Goal: Transaction & Acquisition: Purchase product/service

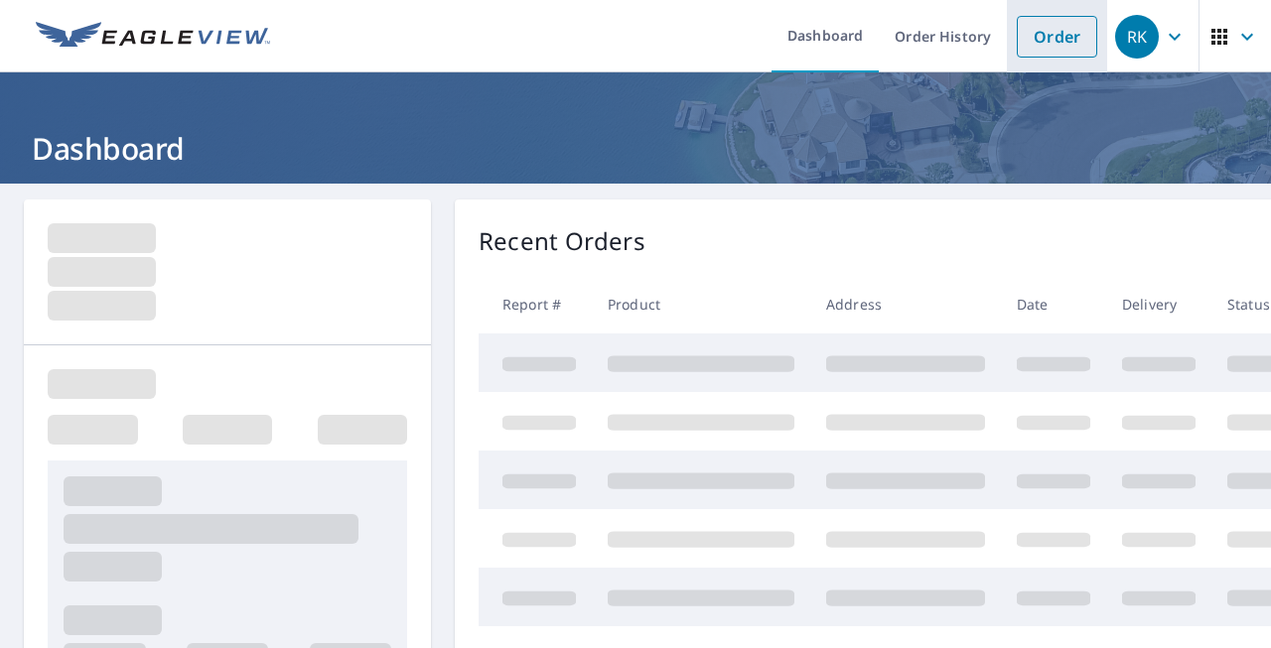
click at [1041, 35] on link "Order" at bounding box center [1057, 37] width 80 height 42
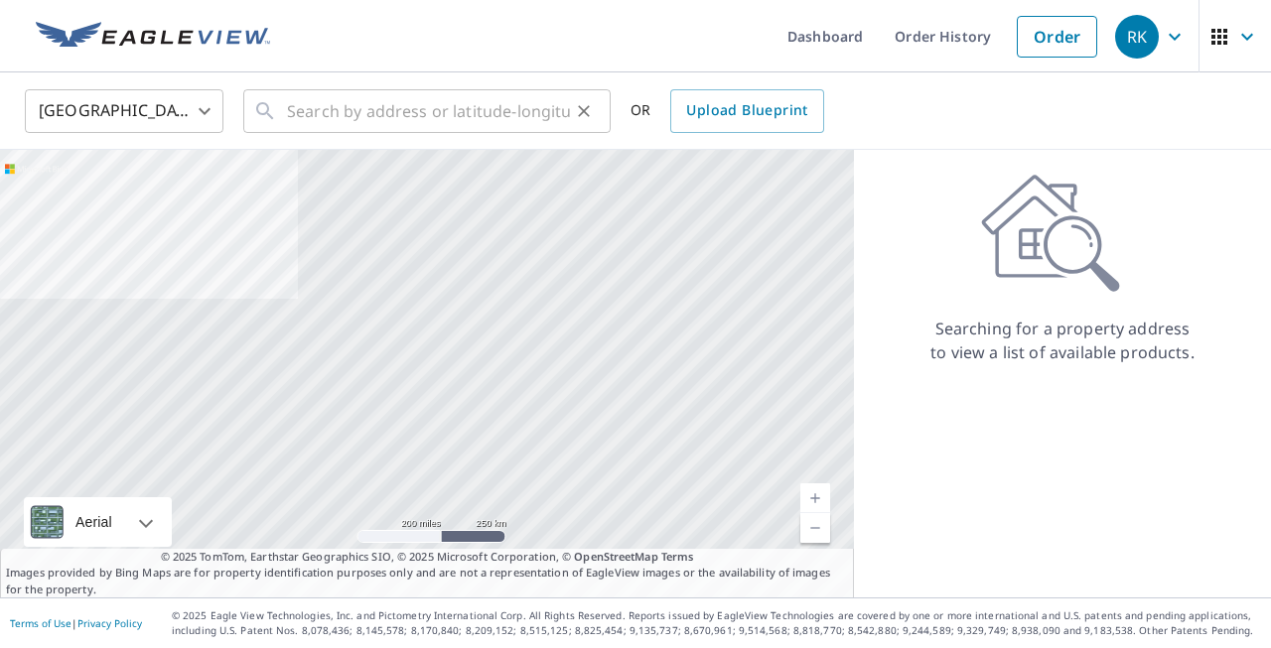
click at [286, 111] on div "​" at bounding box center [426, 111] width 367 height 44
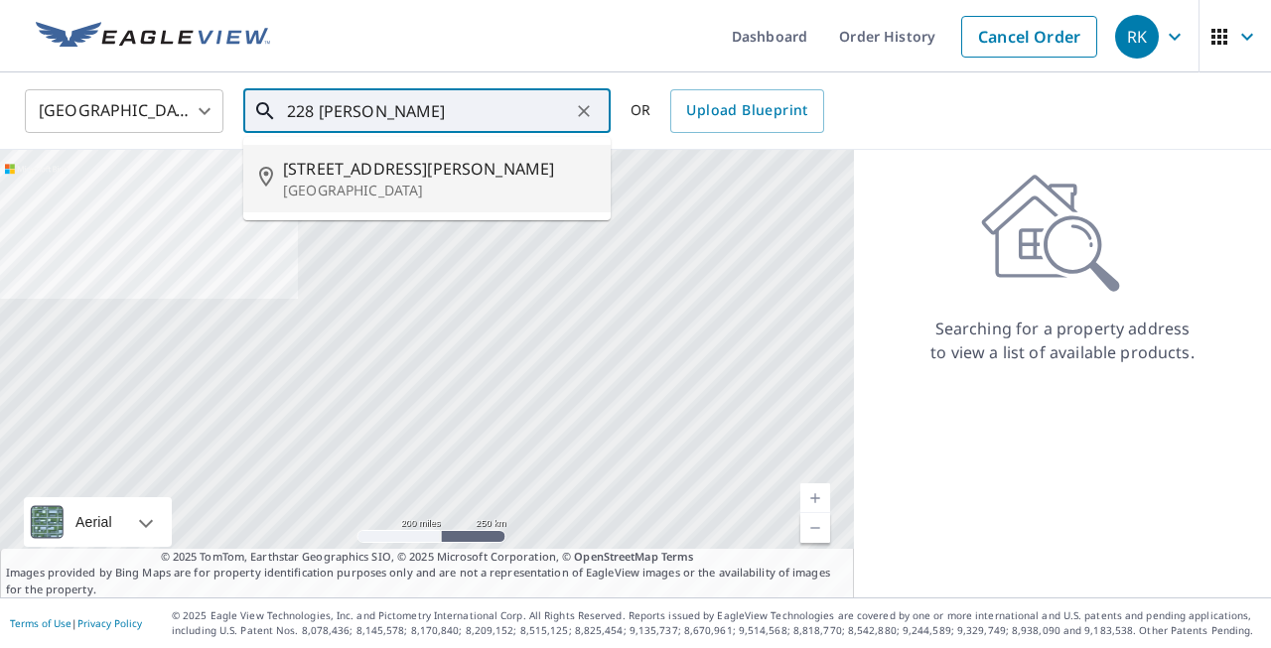
click at [368, 178] on span "[STREET_ADDRESS][PERSON_NAME]" at bounding box center [439, 169] width 312 height 24
type input "[STREET_ADDRESS][PERSON_NAME][PERSON_NAME]"
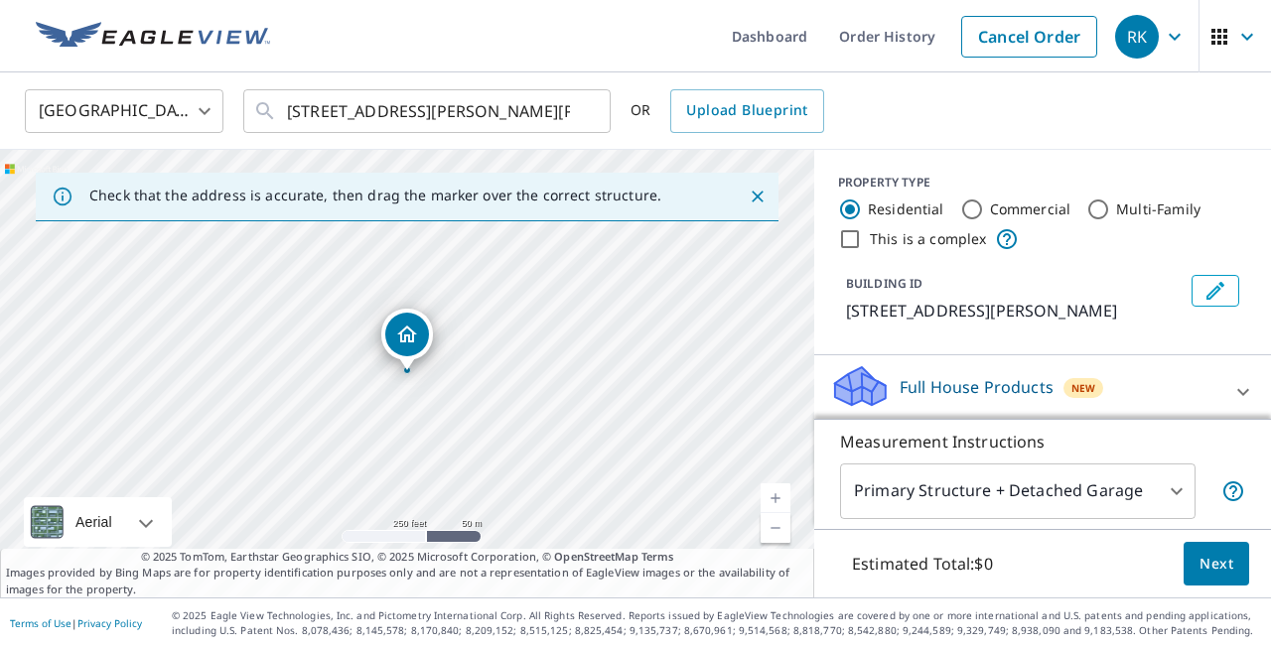
click at [777, 495] on link "Current Level 17, Zoom In" at bounding box center [776, 499] width 30 height 30
click at [777, 495] on link "Current Level 18, Zoom In" at bounding box center [776, 499] width 30 height 30
click at [777, 495] on link "Current Level 19, Zoom In" at bounding box center [776, 499] width 30 height 30
click at [1258, 187] on div "PROPERTY TYPE Residential Commercial Multi-Family This is a complex BUILDING ID…" at bounding box center [1042, 253] width 457 height 206
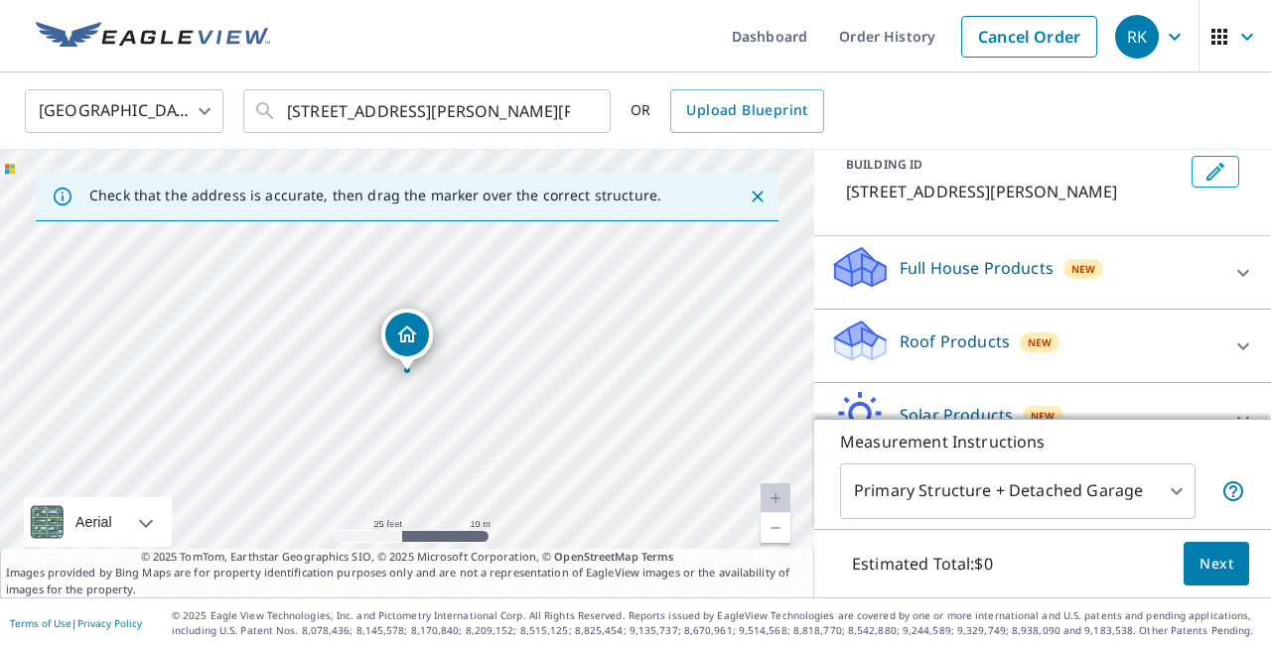
scroll to position [159, 0]
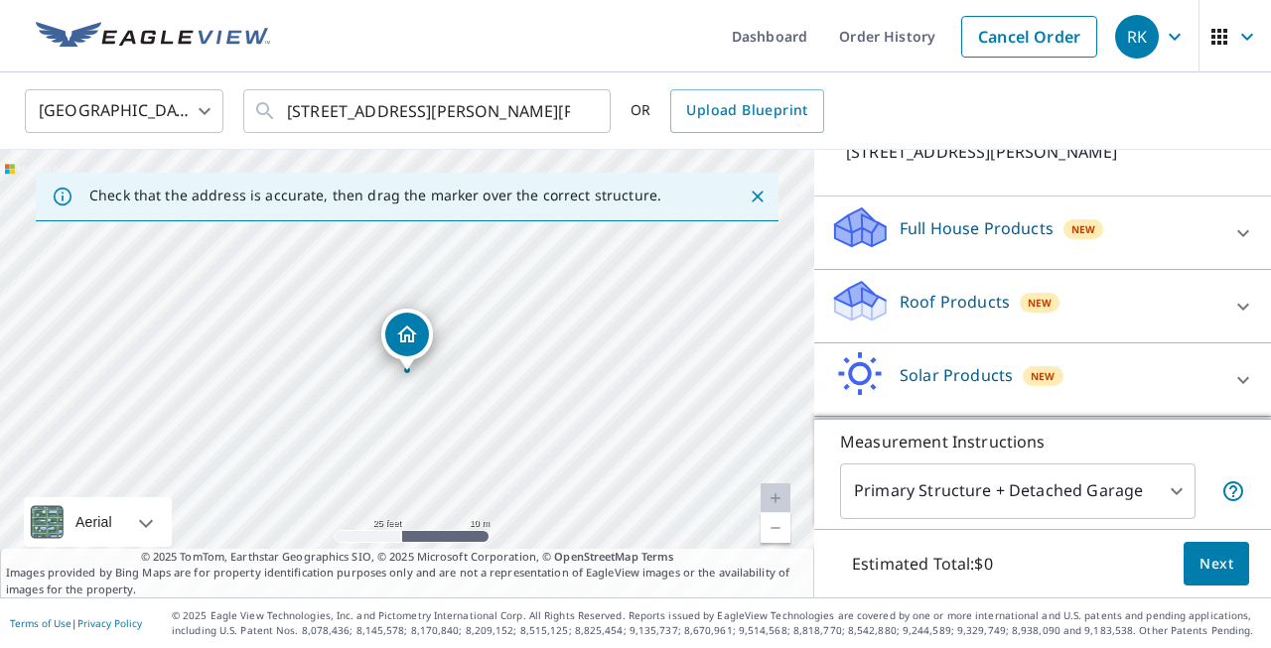
click at [1243, 319] on icon at bounding box center [1243, 307] width 24 height 24
click at [1251, 197] on div "PROPERTY TYPE Residential Commercial Multi-Family This is a complex BUILDING ID…" at bounding box center [1042, 94] width 457 height 206
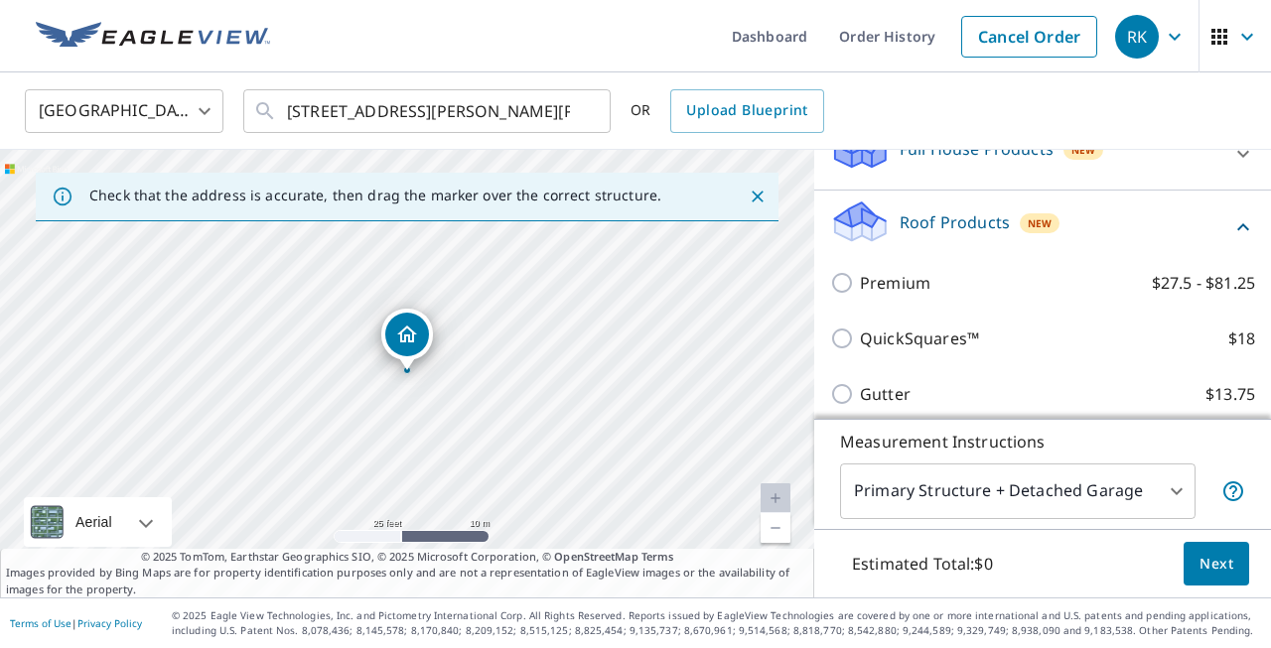
scroll to position [278, 0]
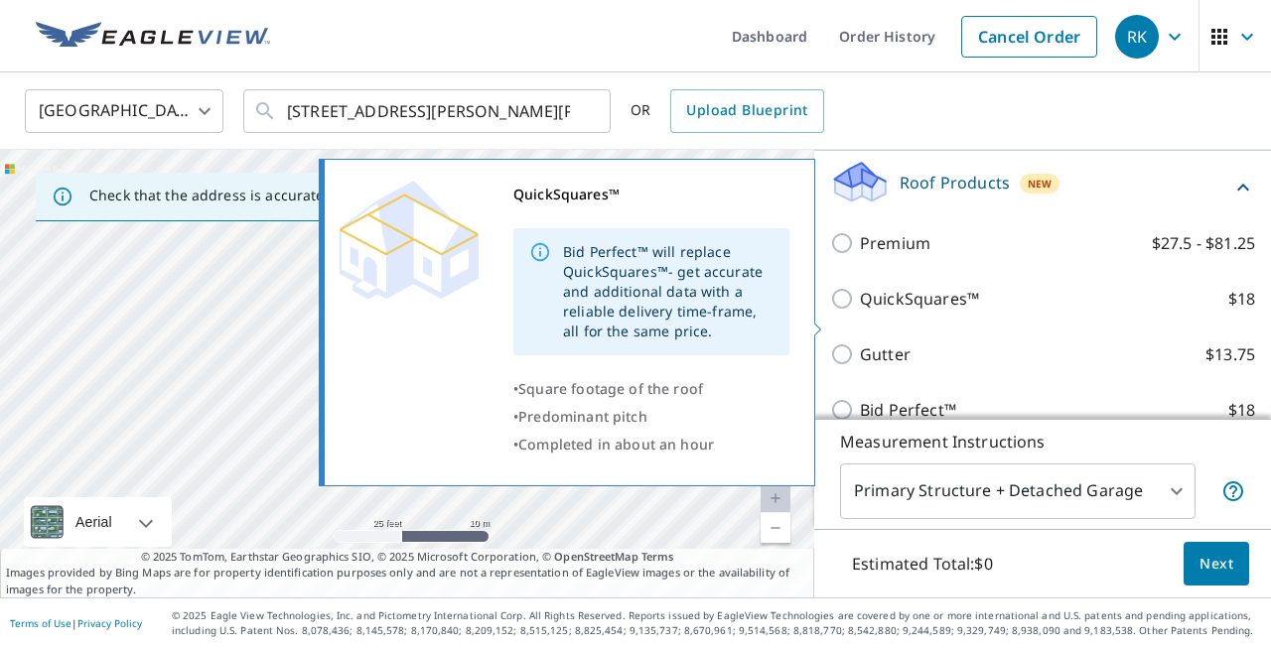
click at [844, 311] on input "QuickSquares™ $18" at bounding box center [845, 299] width 30 height 24
checkbox input "true"
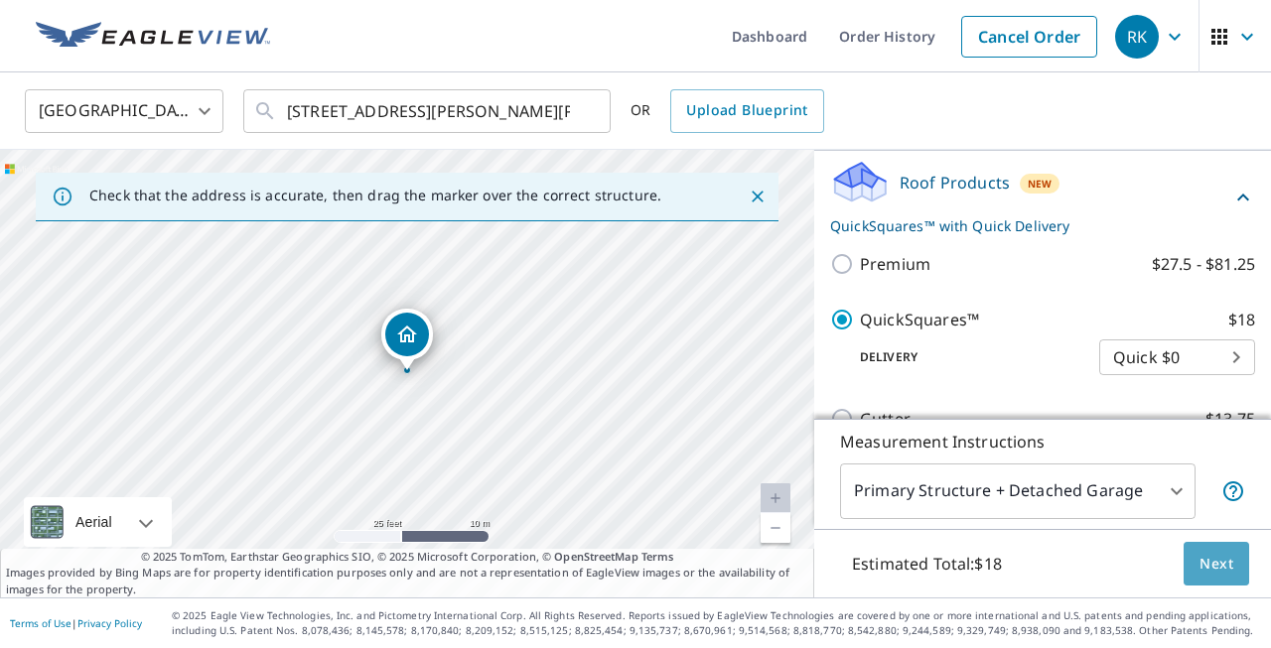
click at [1211, 570] on span "Next" at bounding box center [1217, 564] width 34 height 25
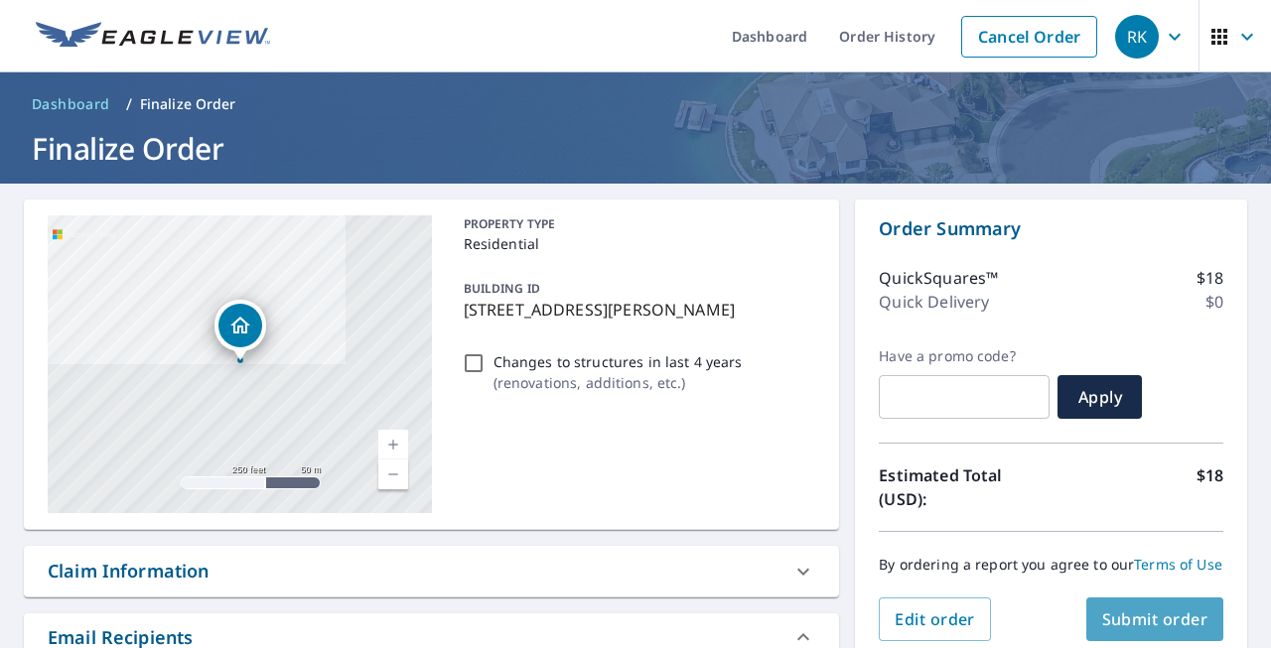
click at [1150, 621] on span "Submit order" at bounding box center [1155, 620] width 106 height 22
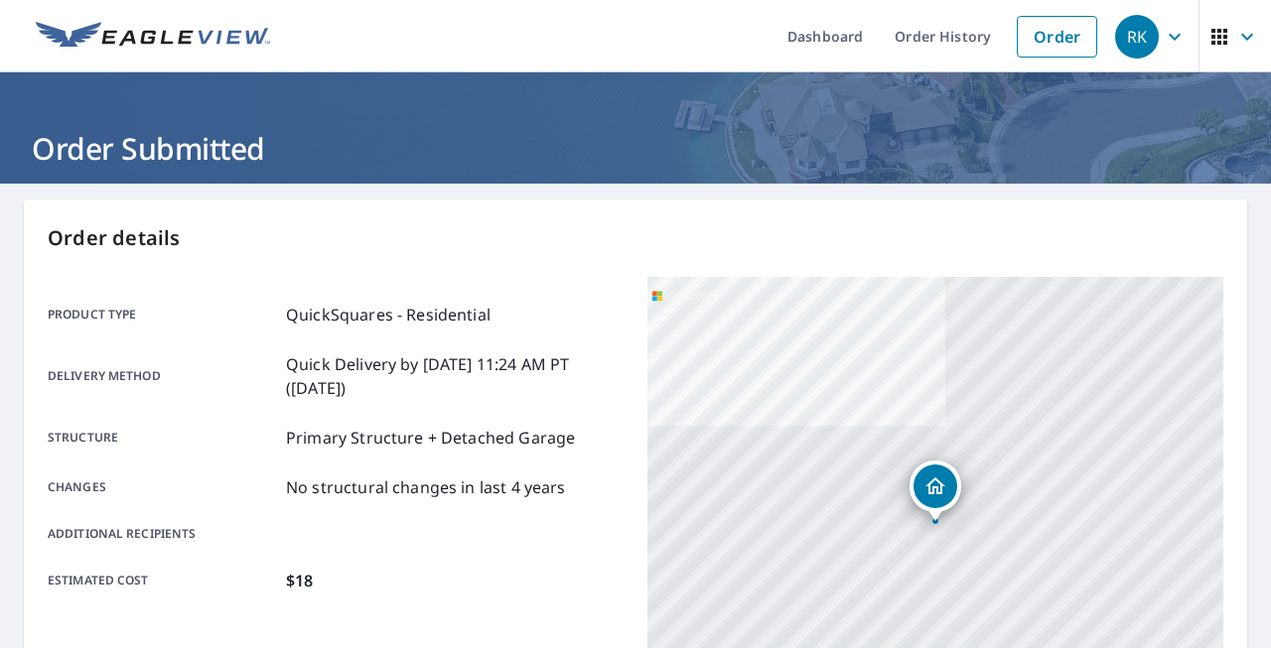
click at [1255, 543] on main "Order details Product type QuickSquares - Residential Delivery method Quick Del…" at bounding box center [635, 651] width 1271 height 934
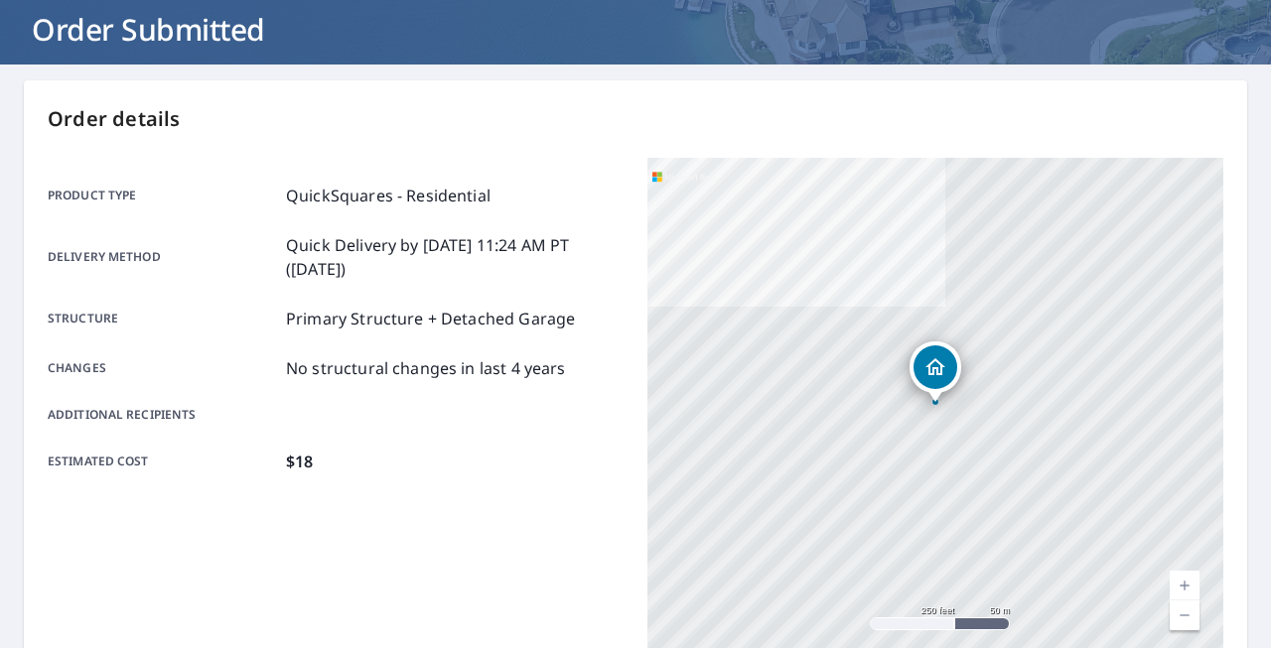
scroll to position [159, 0]
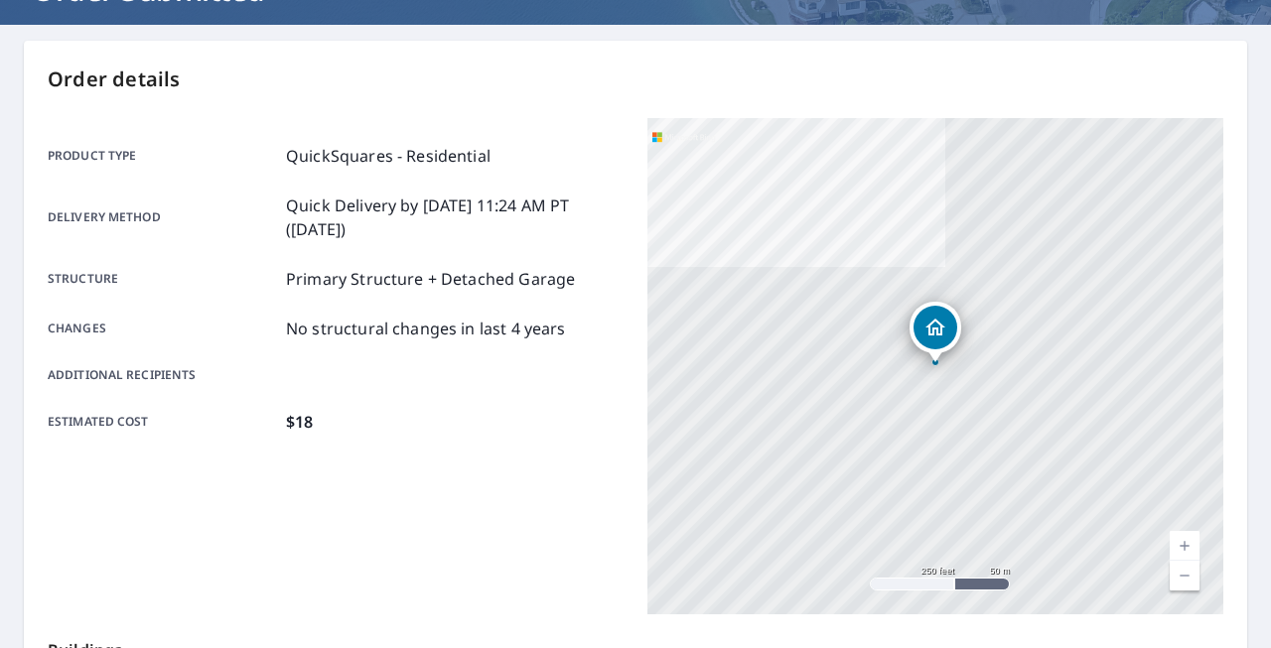
click at [1185, 546] on link "Current Level 17, Zoom In" at bounding box center [1185, 546] width 30 height 30
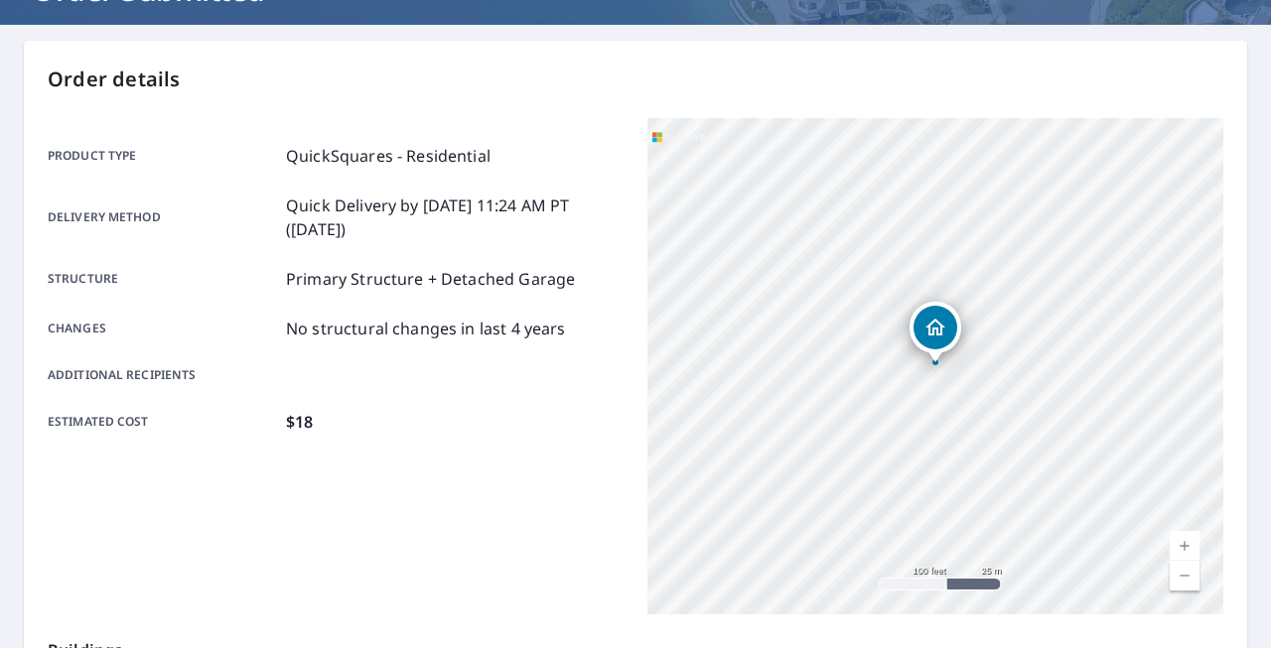
click at [1185, 546] on link "Current Level 18, Zoom In" at bounding box center [1185, 546] width 30 height 30
click at [1185, 546] on link "Current Level 19, Zoom In Disabled" at bounding box center [1185, 546] width 30 height 30
click at [1185, 546] on link "Current Level 20, Zoom In Disabled" at bounding box center [1185, 546] width 30 height 30
